Goal: Task Accomplishment & Management: Manage account settings

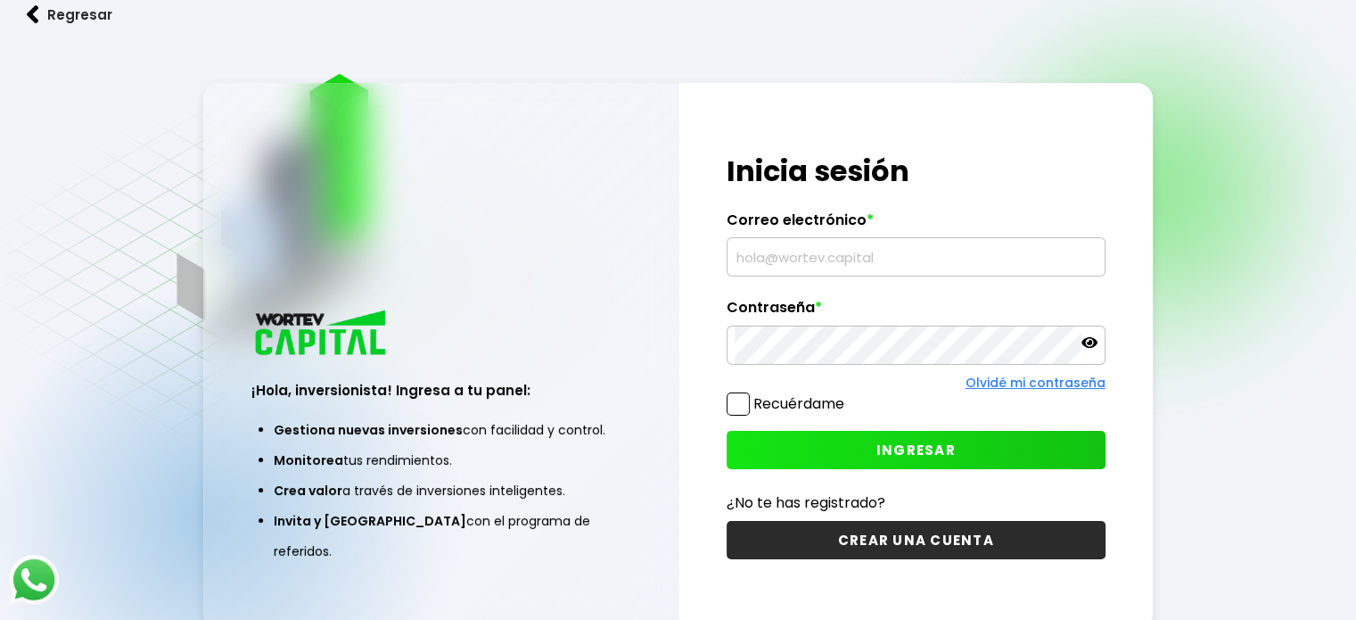
click at [869, 249] on input "text" at bounding box center [916, 256] width 363 height 37
type input "J"
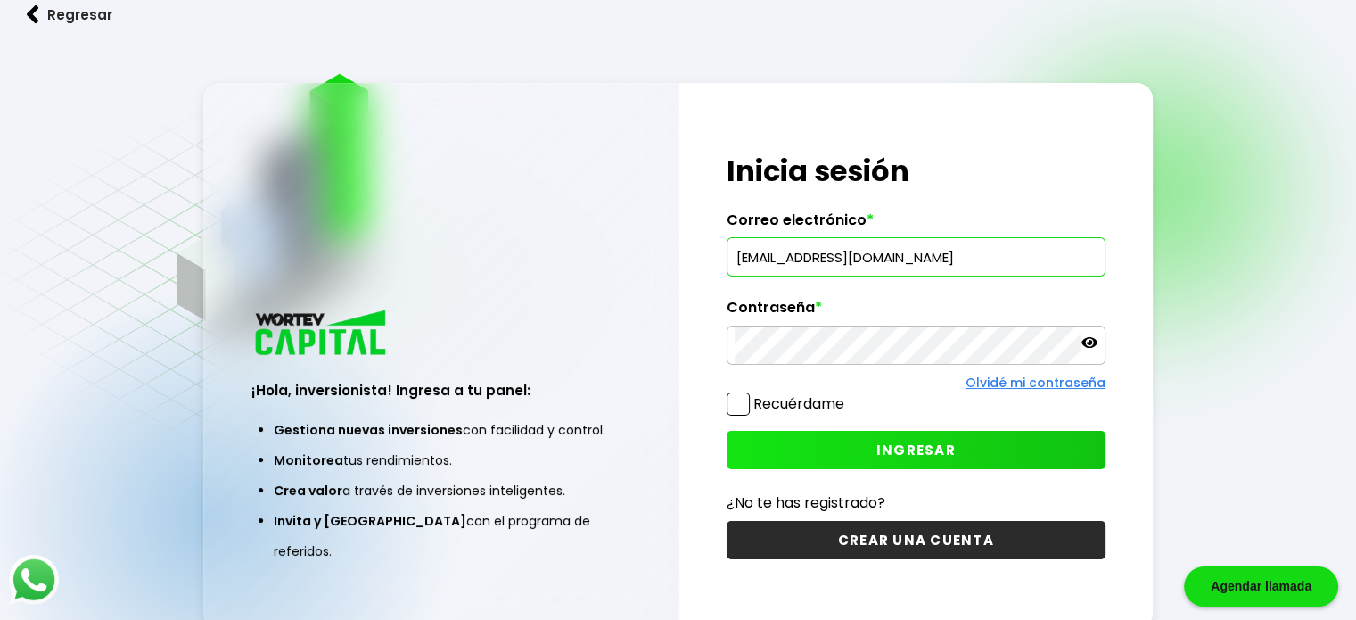
type input "[EMAIL_ADDRESS][DOMAIN_NAME]"
click at [1093, 344] on icon at bounding box center [1090, 342] width 16 height 16
click at [800, 441] on button "INGRESAR" at bounding box center [916, 450] width 379 height 38
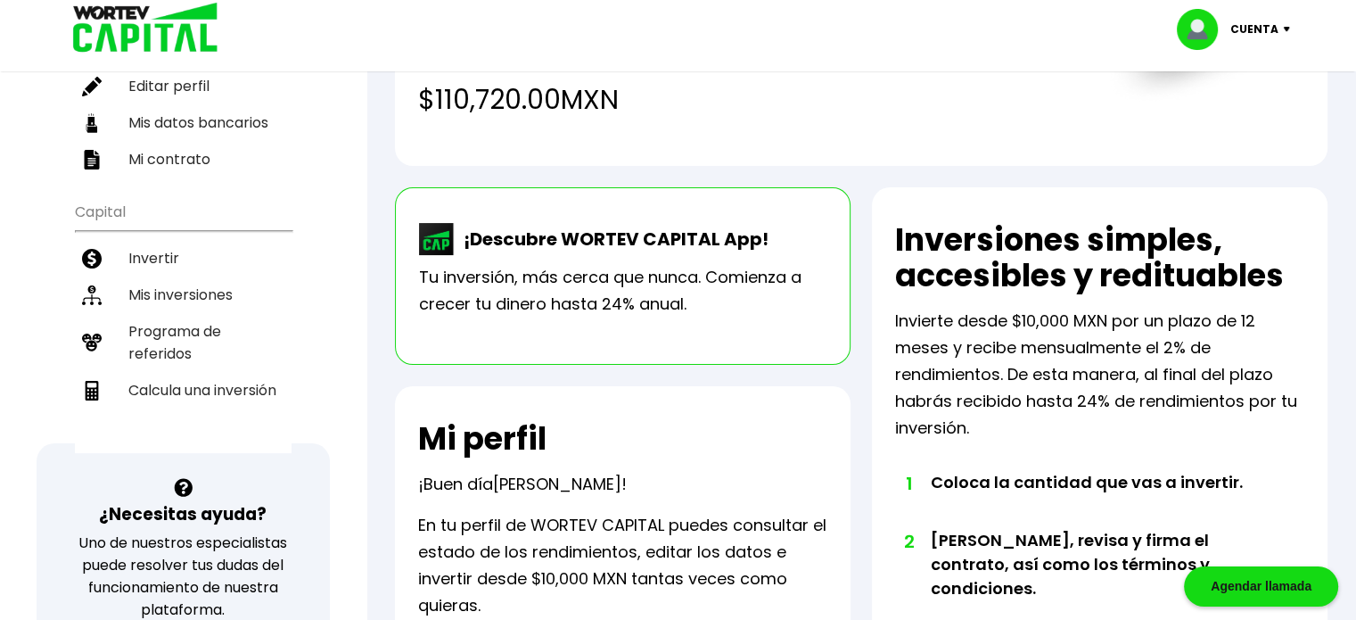
scroll to position [111, 0]
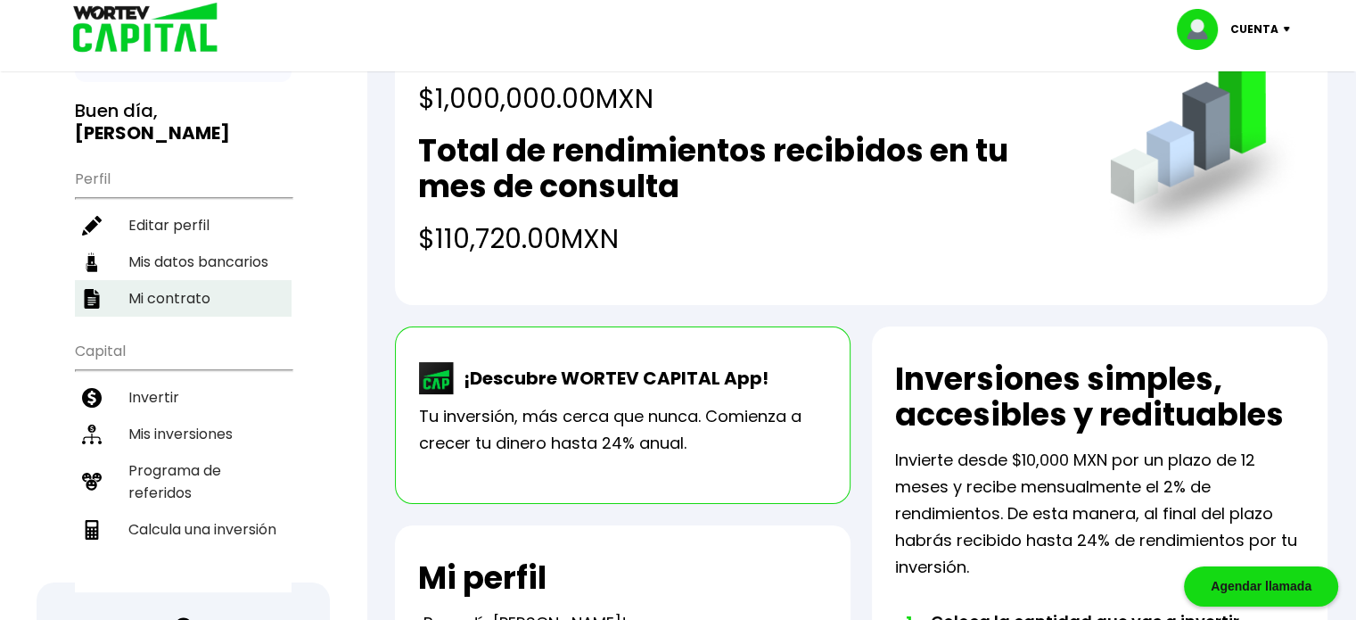
click at [158, 280] on li "Mi contrato" at bounding box center [183, 298] width 217 height 37
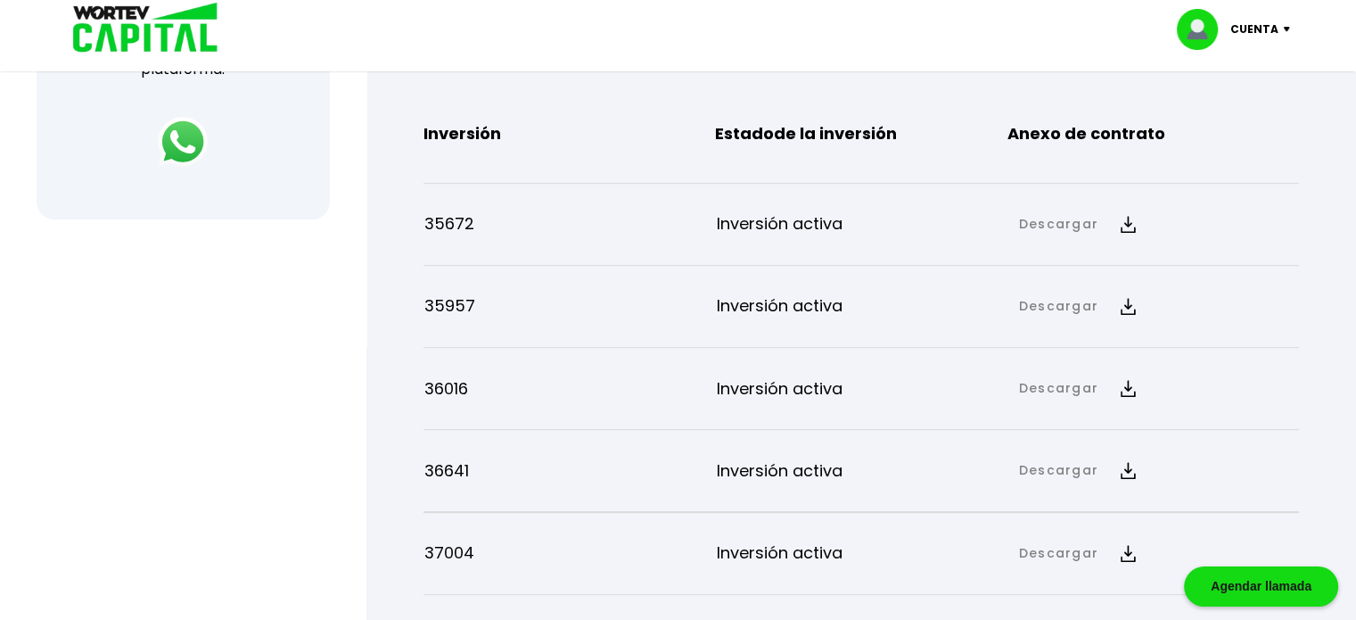
scroll to position [803, 0]
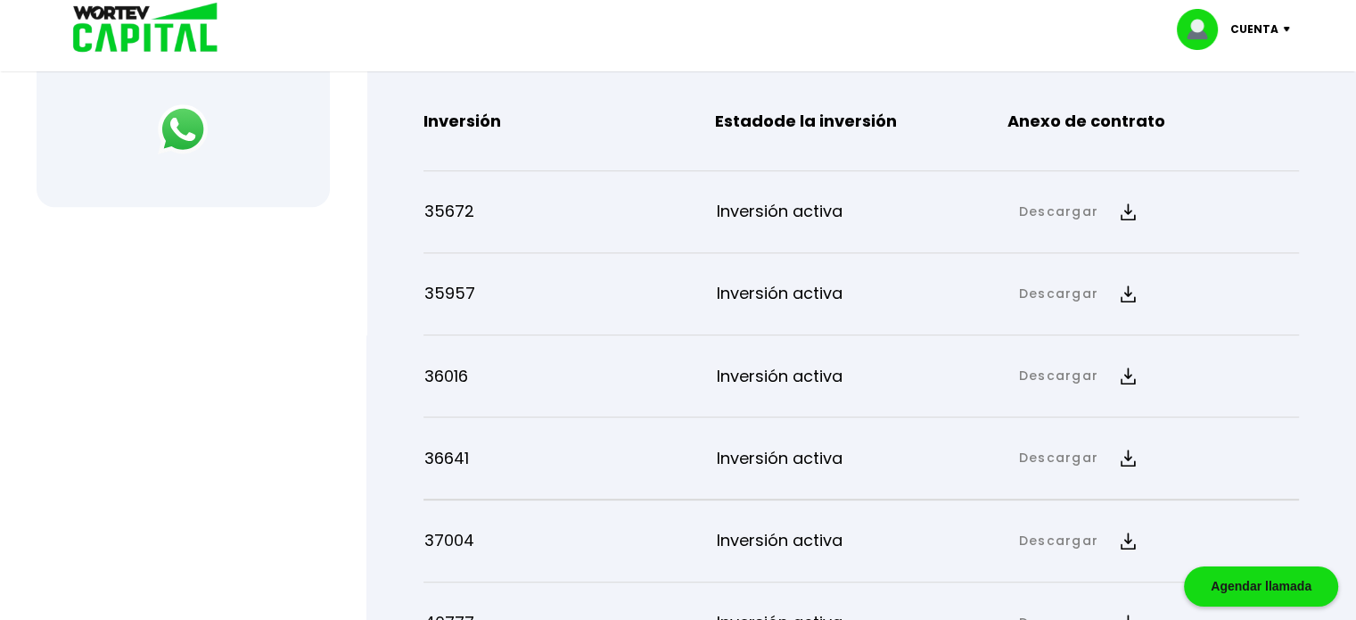
click at [1127, 213] on img at bounding box center [1128, 211] width 15 height 17
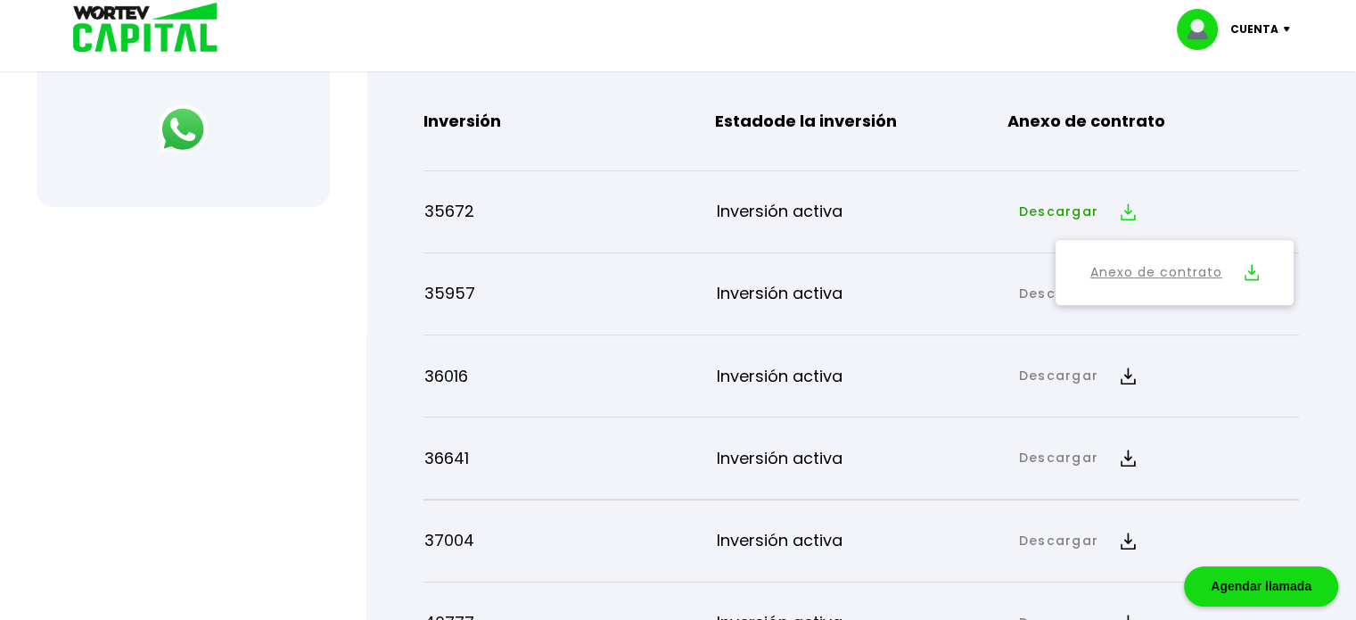
click at [1132, 271] on link "Anexo de contrato" at bounding box center [1157, 272] width 132 height 22
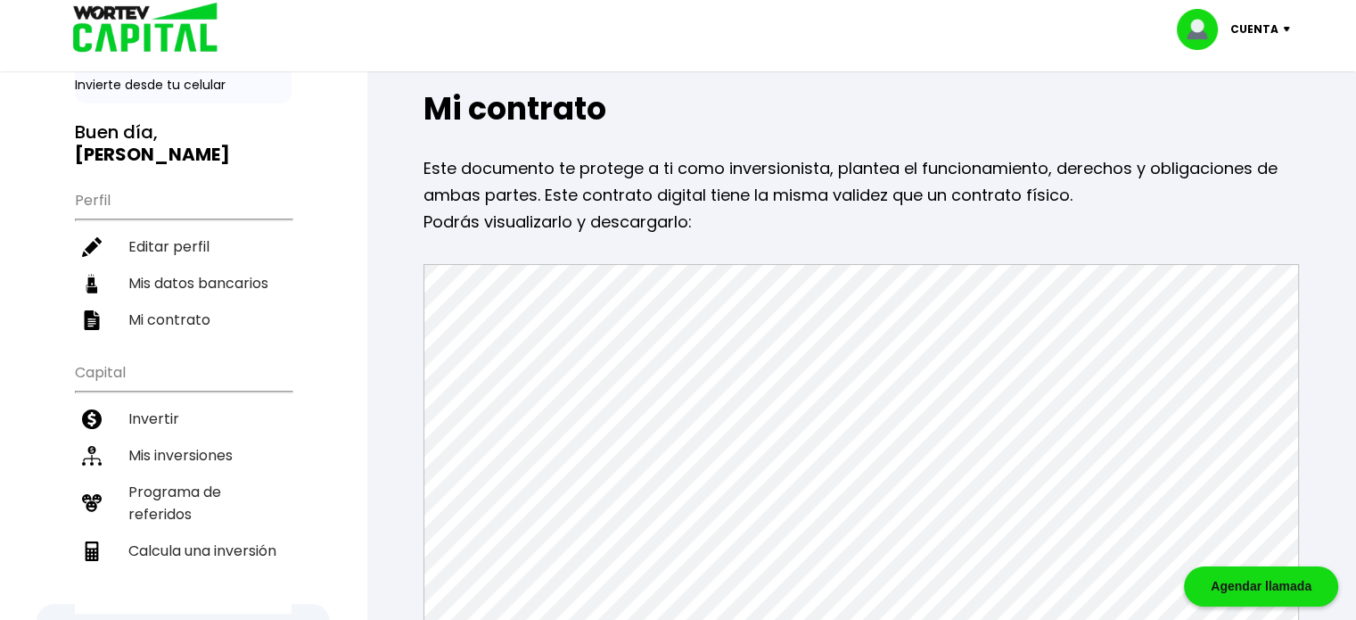
scroll to position [0, 0]
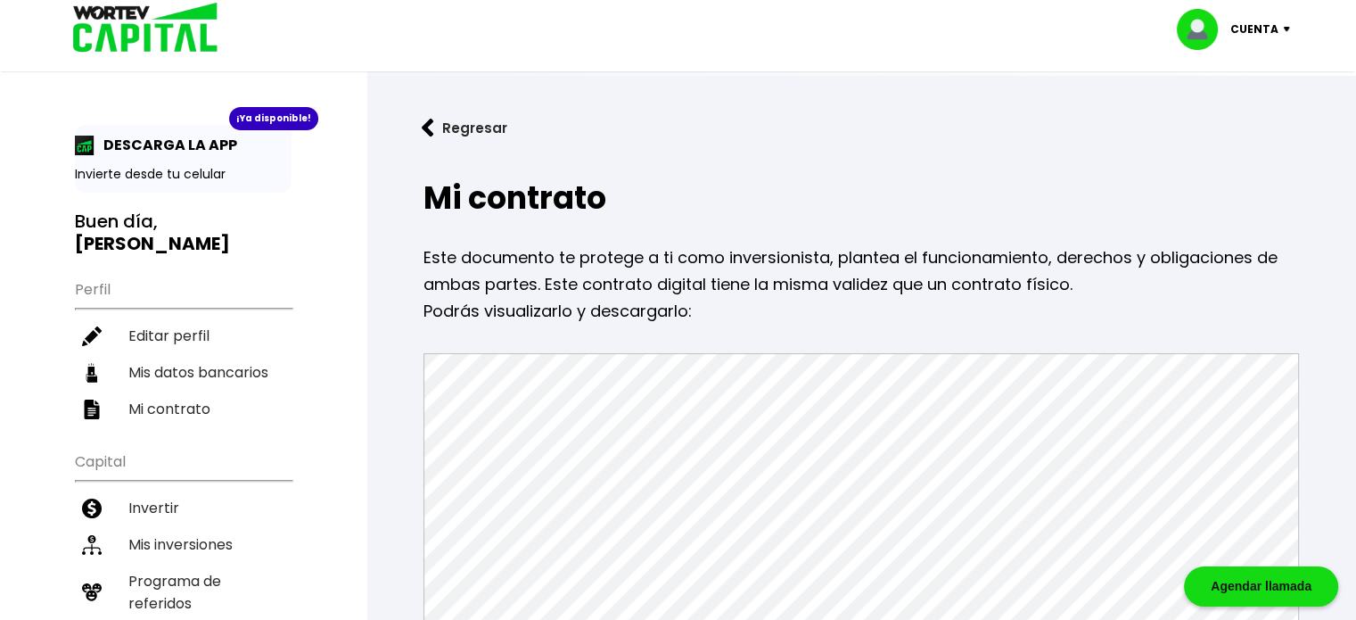
click at [482, 122] on button "Regresar" at bounding box center [464, 127] width 139 height 47
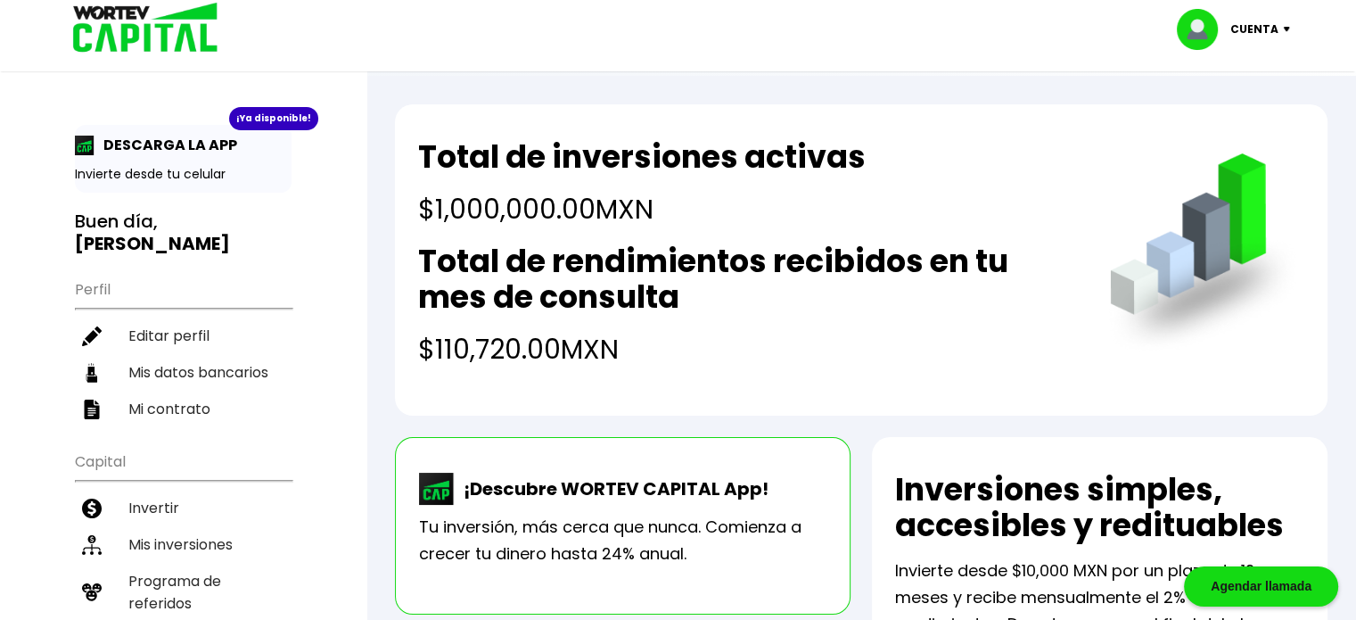
scroll to position [89, 0]
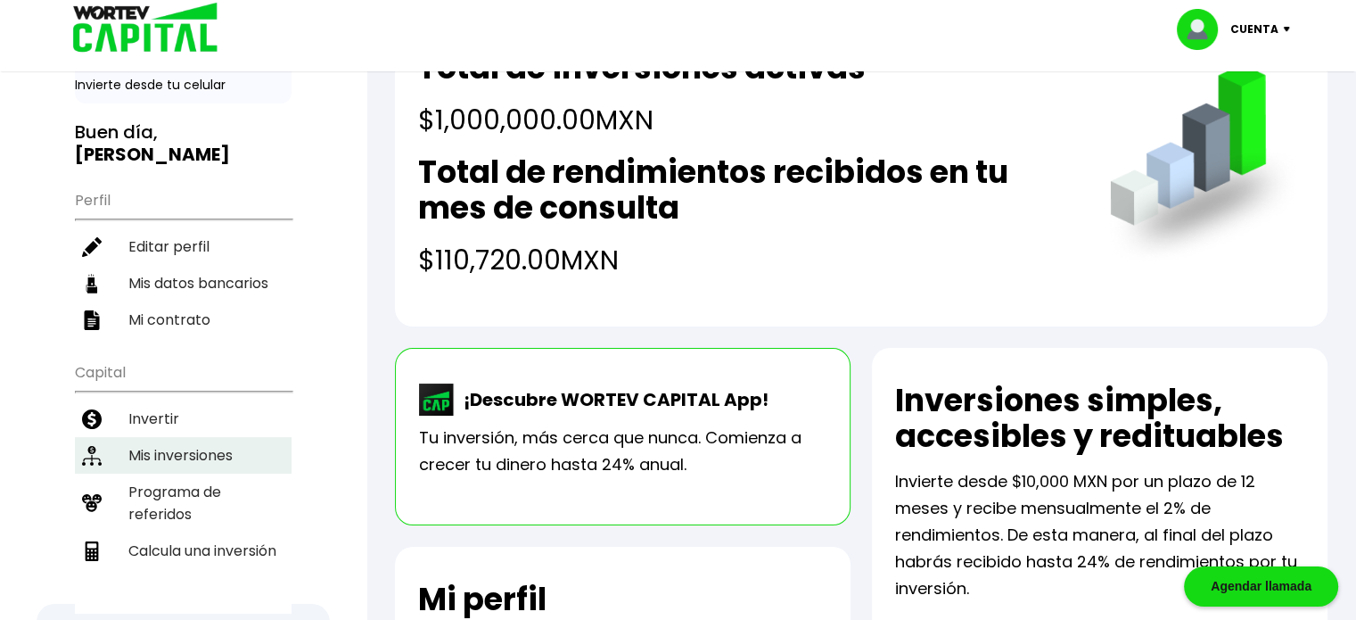
click at [235, 437] on li "Mis inversiones" at bounding box center [183, 455] width 217 height 37
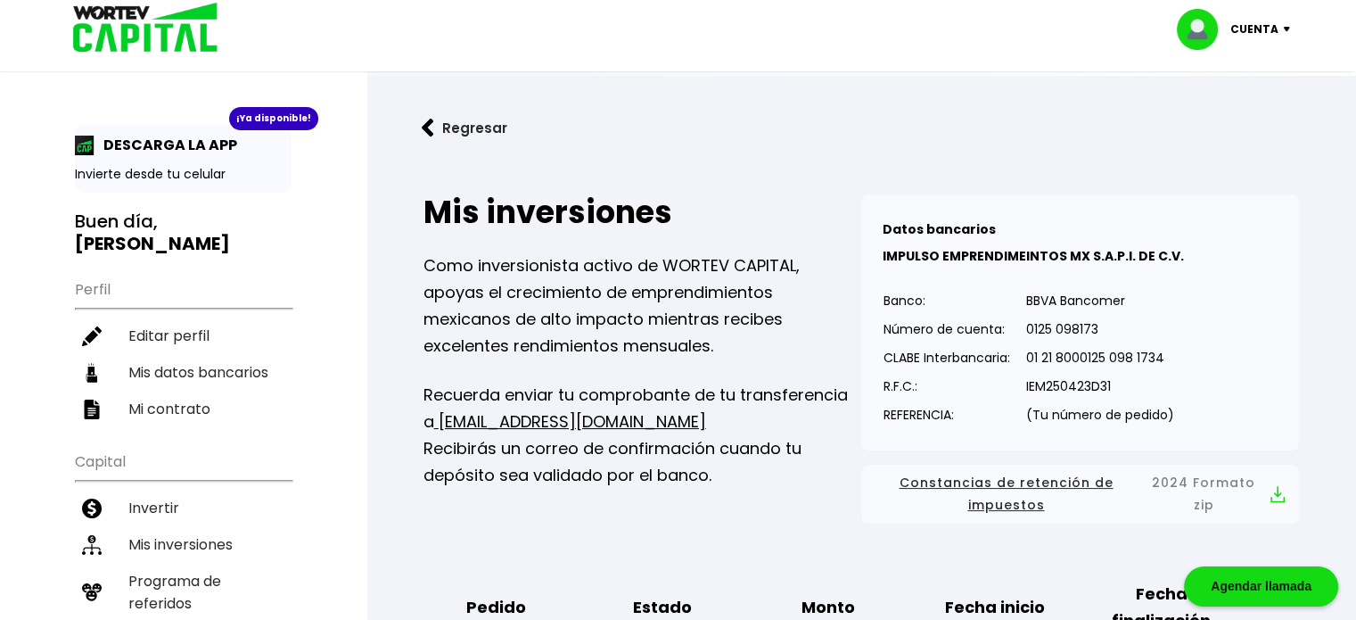
click at [1072, 384] on p "IEM250423D31" at bounding box center [1100, 386] width 148 height 27
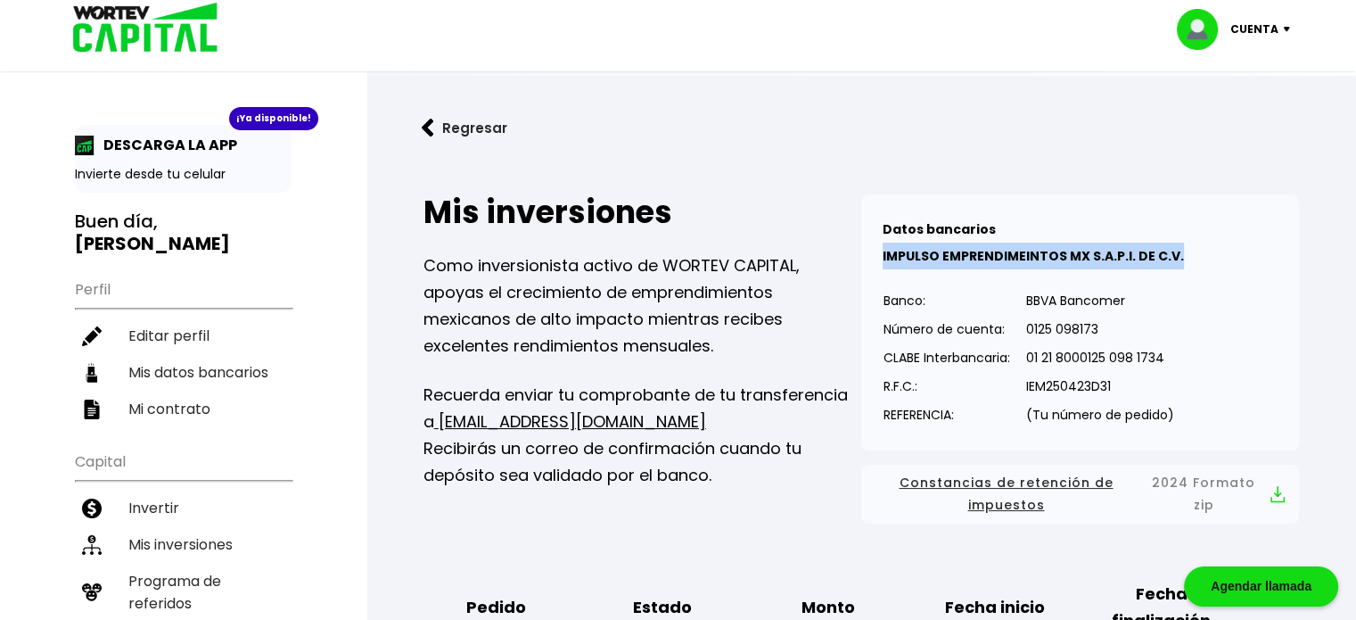
drag, startPoint x: 881, startPoint y: 255, endPoint x: 1191, endPoint y: 254, distance: 310.3
click at [1191, 254] on div "Datos bancarios VER MENOS IMPULSO EMPRENDIMEINTOS MX S.A.P.I. DE C.V. Banco: Nú…" at bounding box center [1080, 322] width 438 height 256
copy b "IMPULSO EMPRENDIMEINTOS MX S.A.P.I. DE C.V."
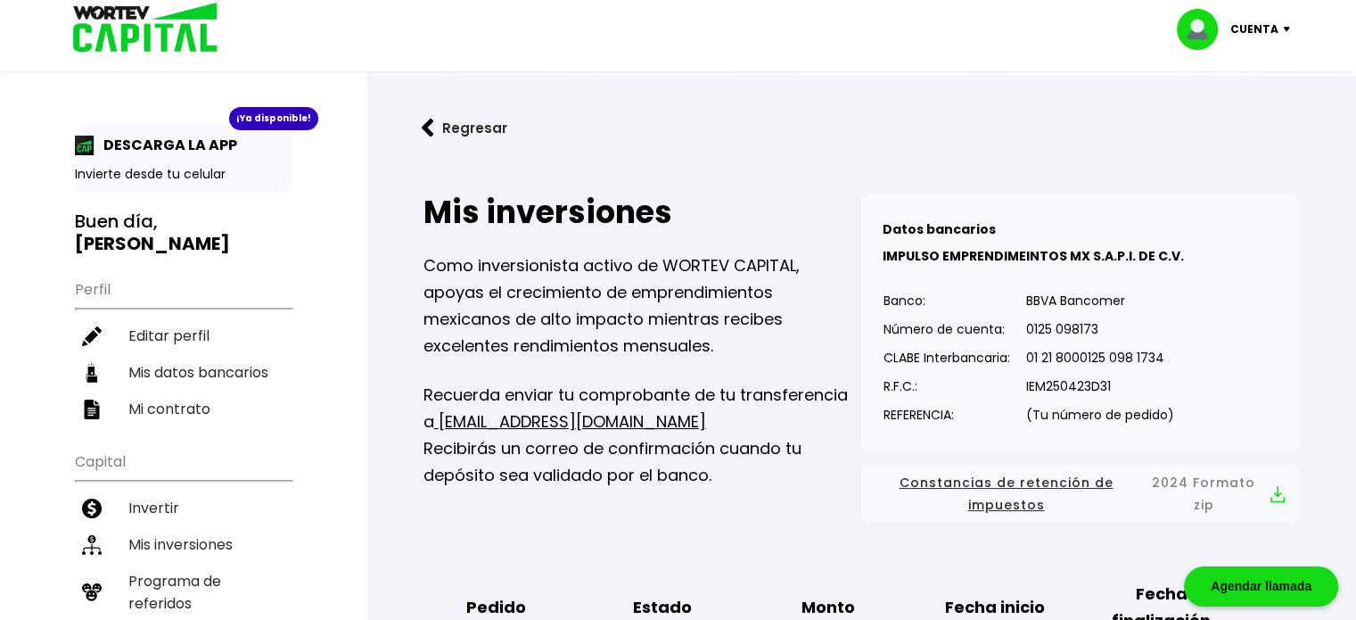
click at [1128, 390] on p "IEM250423D31" at bounding box center [1100, 386] width 148 height 27
drag, startPoint x: 1029, startPoint y: 390, endPoint x: 1094, endPoint y: 384, distance: 65.3
click at [1094, 384] on p "IEM250423D31" at bounding box center [1100, 386] width 148 height 27
drag, startPoint x: 1129, startPoint y: 386, endPoint x: 1026, endPoint y: 388, distance: 102.6
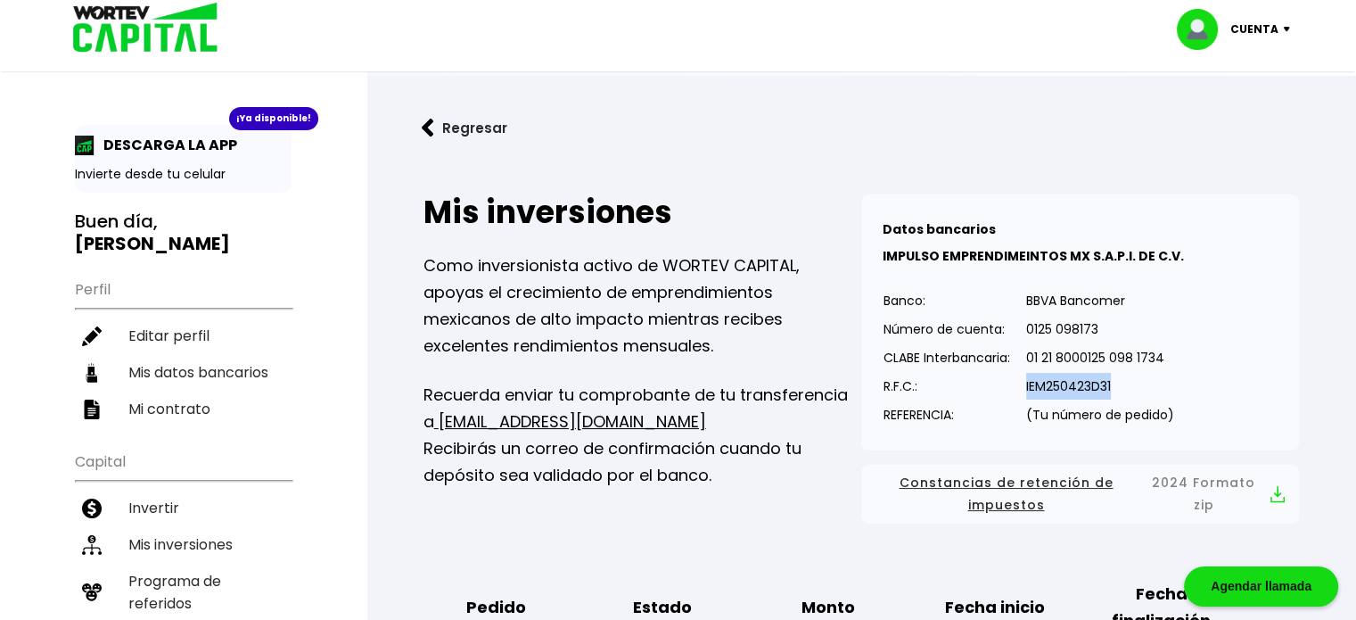
click at [1026, 388] on td "IEM250423D31" at bounding box center [1100, 386] width 150 height 29
copy p "IEM250423D31"
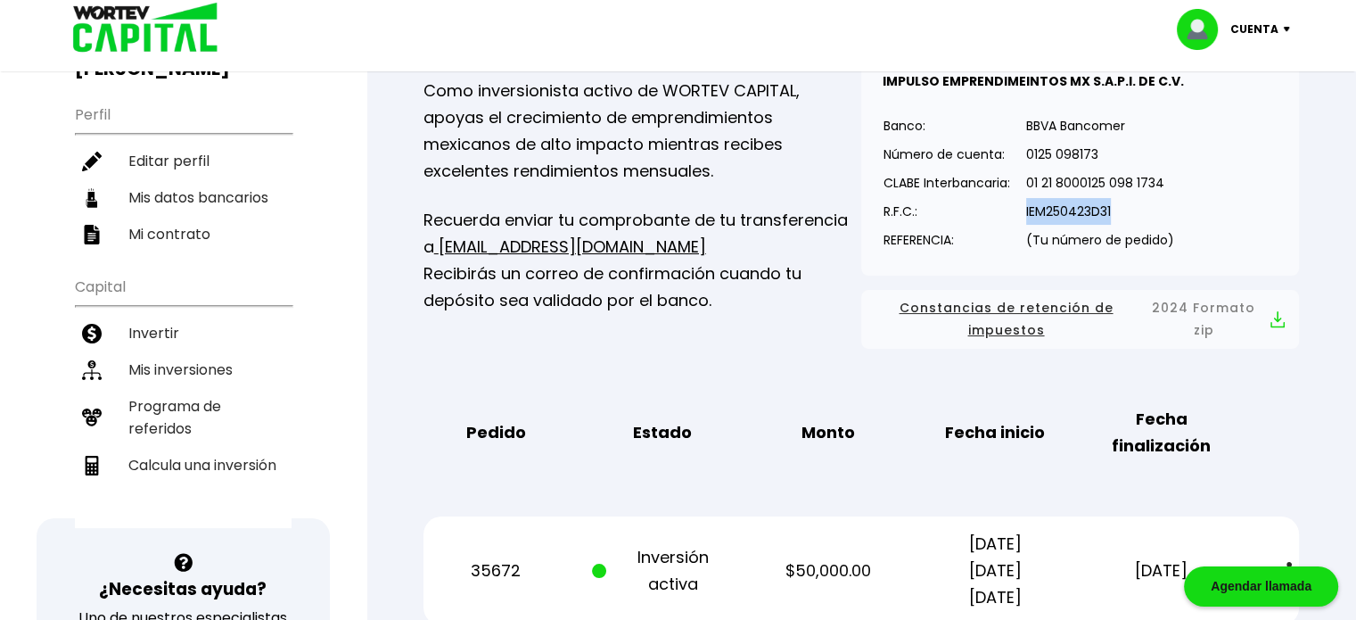
scroll to position [178, 0]
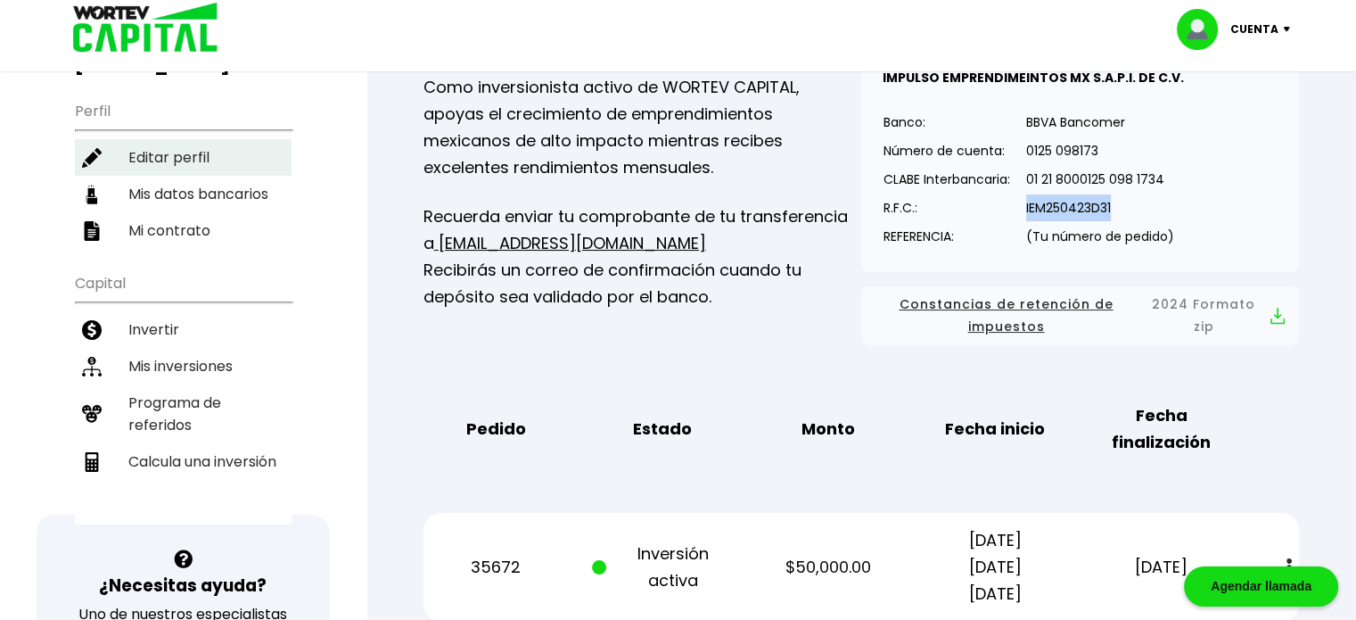
click at [186, 139] on li "Editar perfil" at bounding box center [183, 157] width 217 height 37
select select "Hombre"
select select "Licenciatura"
select select "DF"
select select "HSBC"
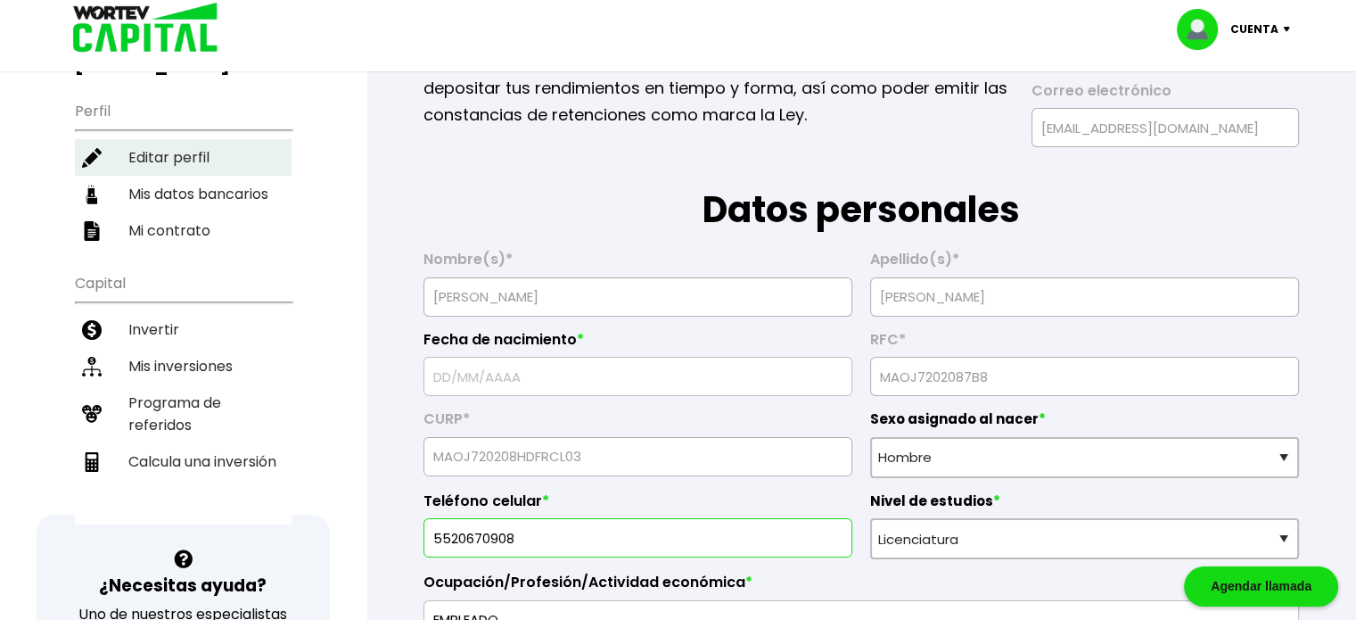
type input "[DATE]"
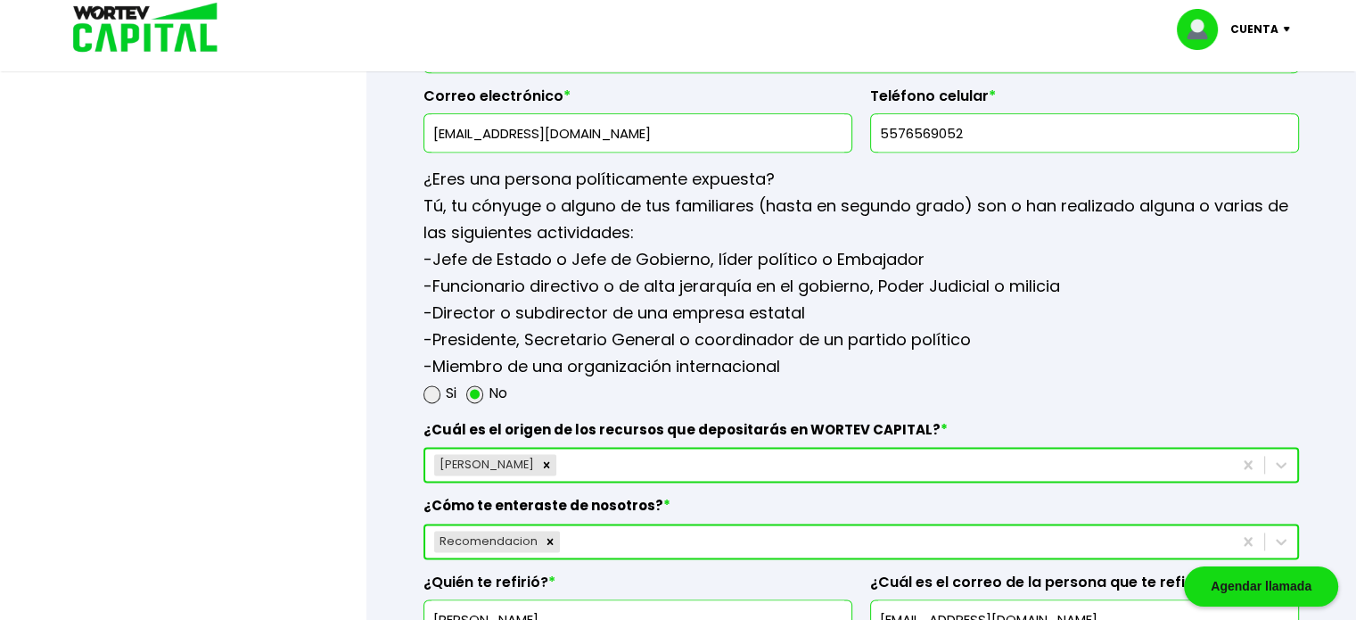
scroll to position [2229, 0]
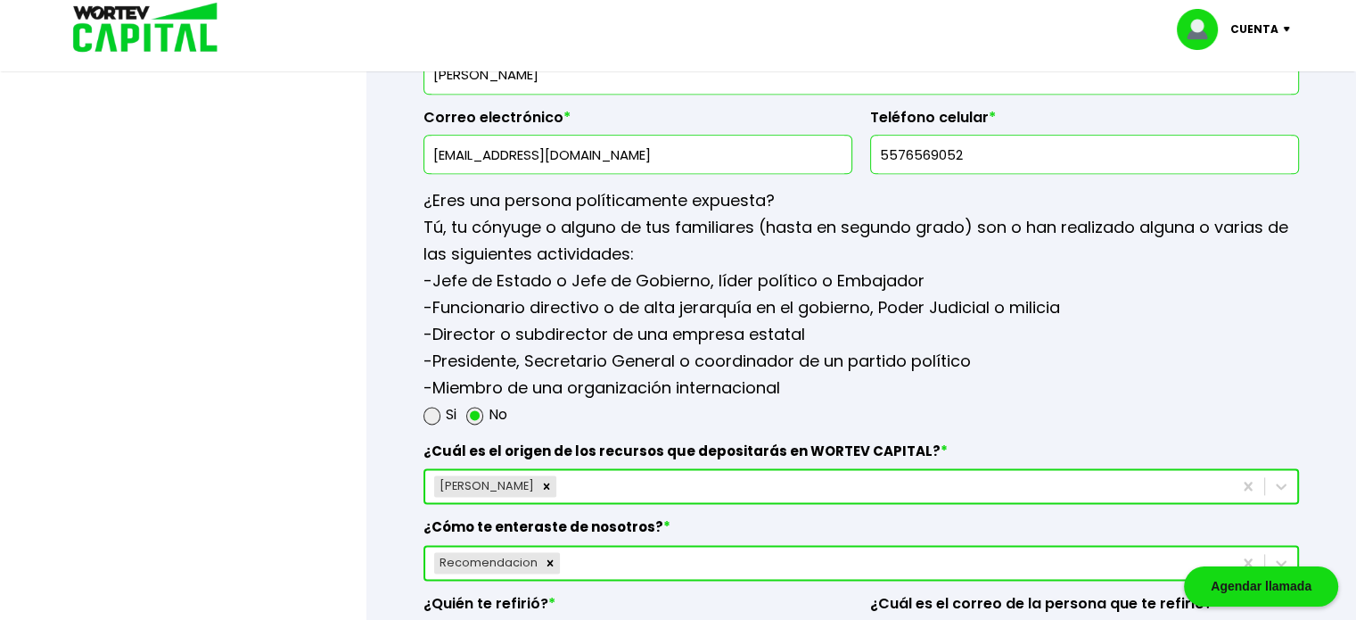
click at [1282, 32] on div "Cuenta" at bounding box center [1240, 29] width 126 height 41
click at [1223, 118] on li "Cerrar sesión" at bounding box center [1236, 119] width 143 height 37
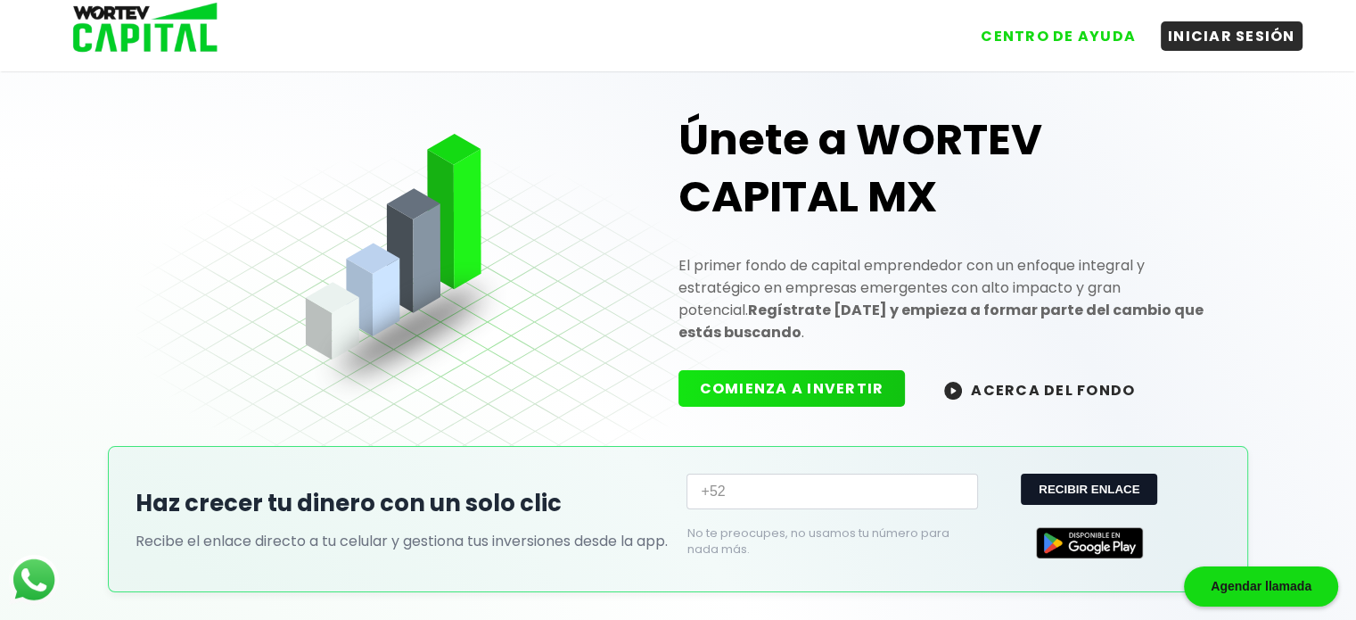
scroll to position [89, 0]
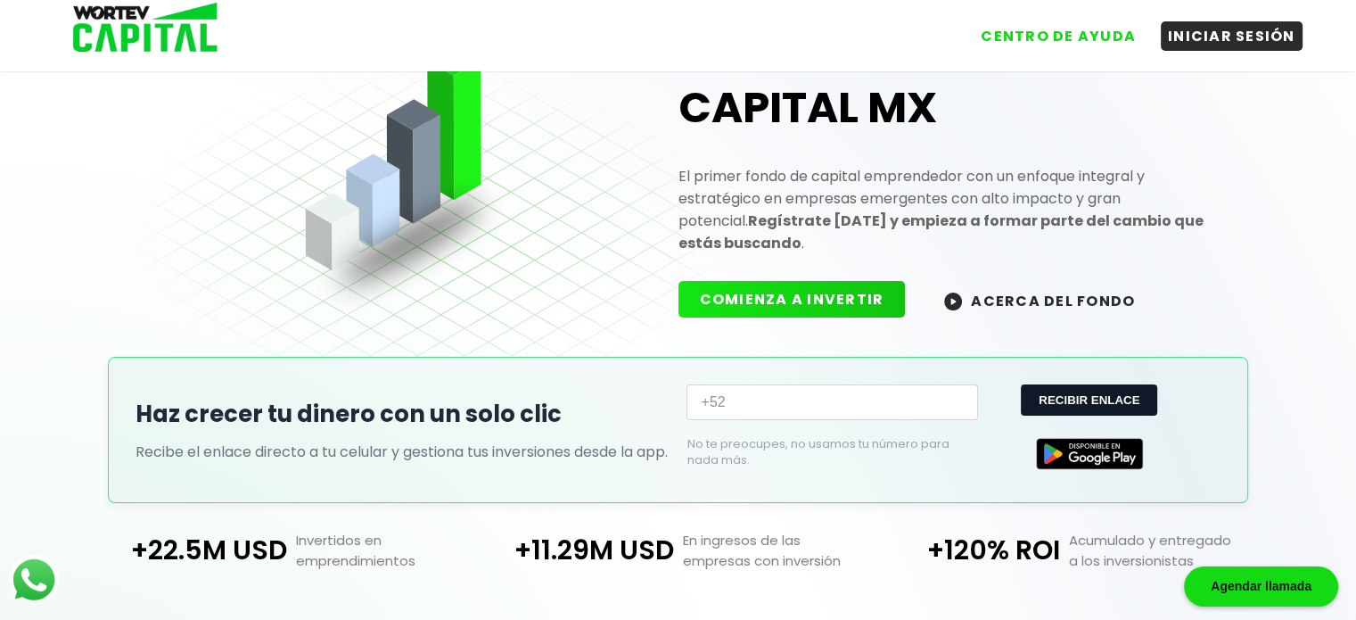
click at [1002, 287] on button "ACERCA DEL FONDO" at bounding box center [1040, 300] width 234 height 38
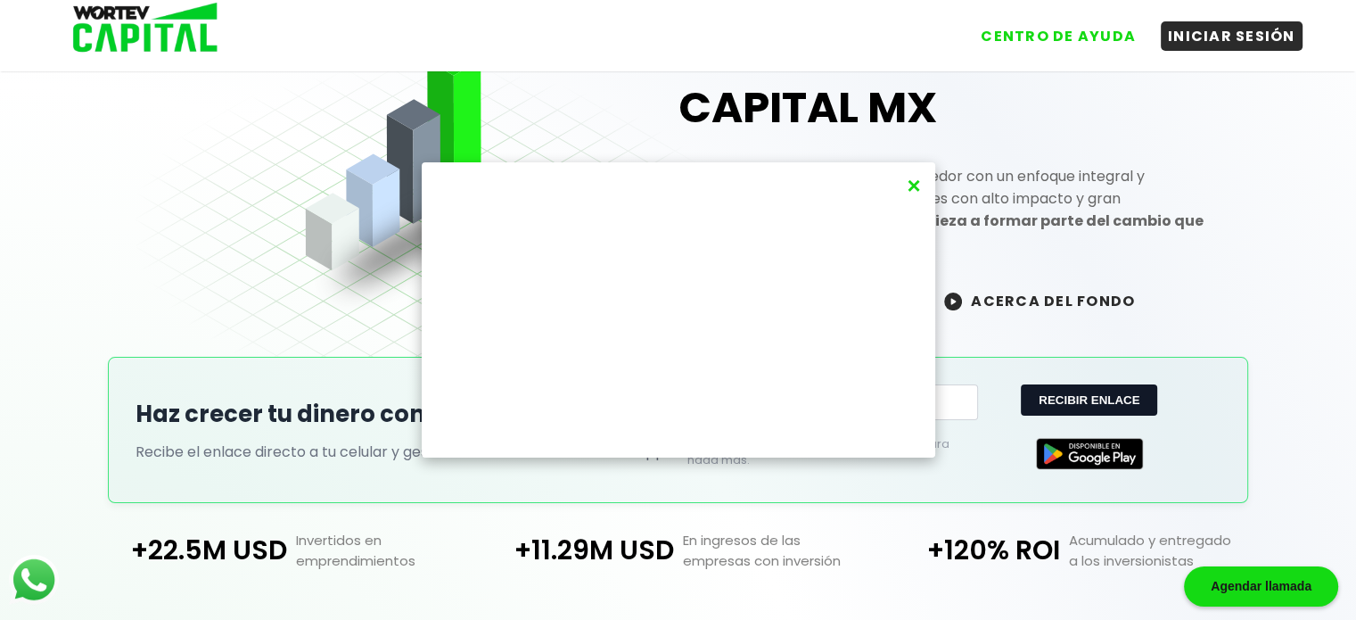
click at [912, 191] on button "×" at bounding box center [914, 185] width 24 height 29
